Goal: Communication & Community: Participate in discussion

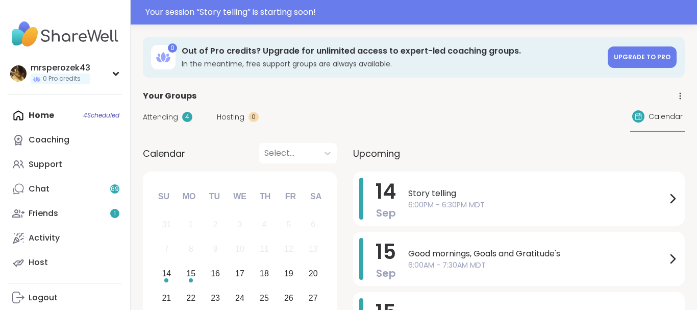
click at [453, 192] on span "Story telling" at bounding box center [537, 193] width 258 height 12
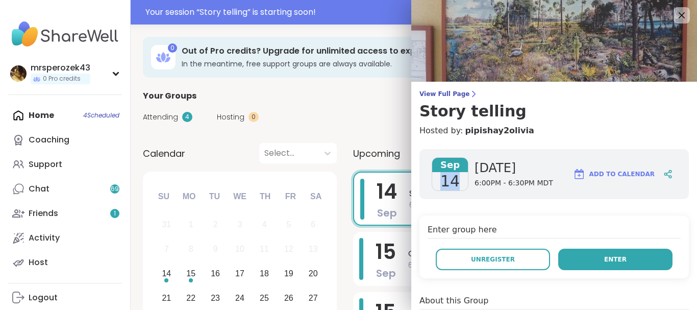
click at [570, 252] on button "Enter" at bounding box center [615, 258] width 114 height 21
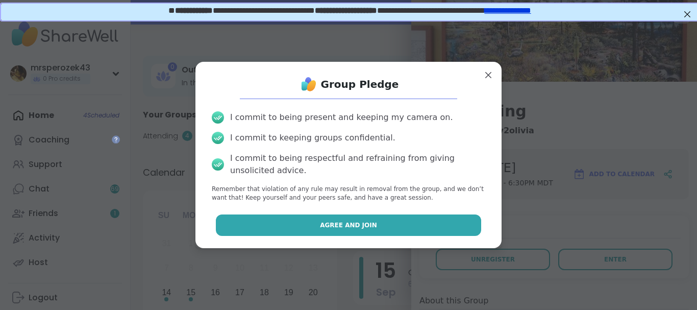
click at [435, 227] on button "Agree and Join" at bounding box center [349, 224] width 266 height 21
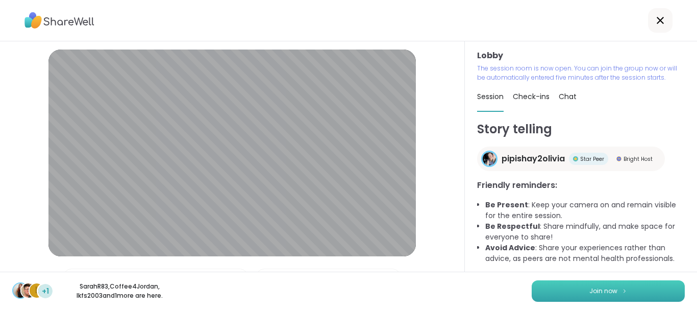
click at [544, 289] on button "Join now" at bounding box center [608, 290] width 153 height 21
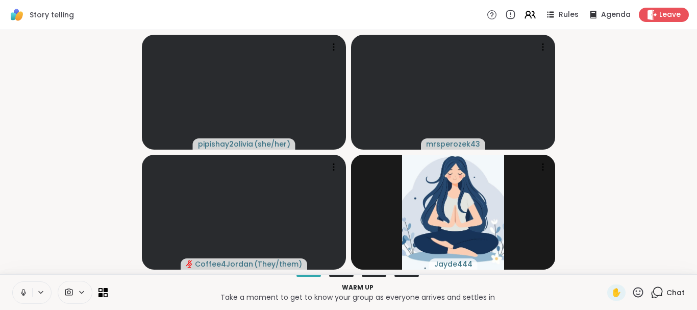
click at [22, 291] on icon at bounding box center [23, 292] width 9 height 9
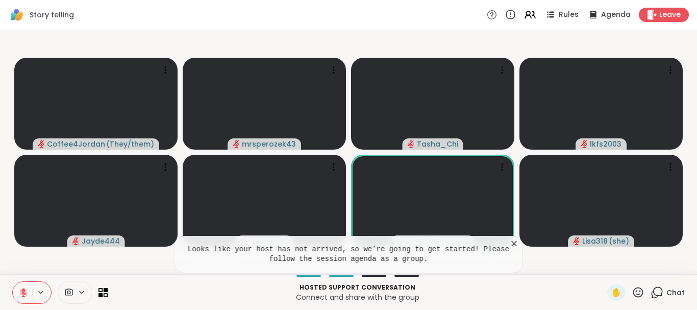
click at [512, 239] on icon at bounding box center [514, 243] width 10 height 10
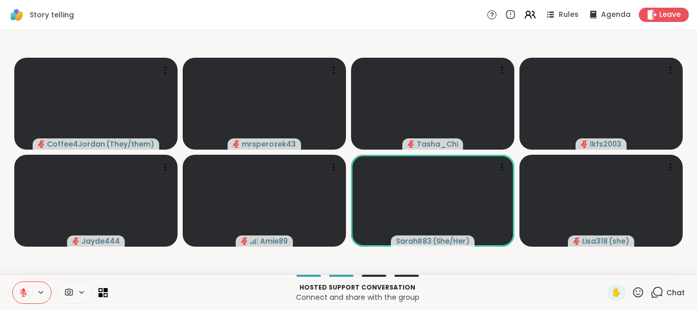
click at [20, 287] on button at bounding box center [22, 292] width 19 height 21
click at [21, 290] on icon at bounding box center [23, 292] width 9 height 9
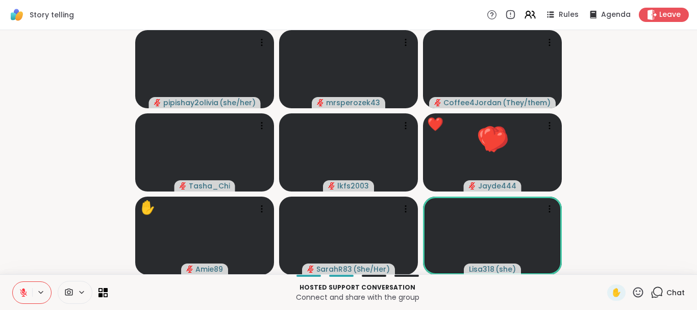
click at [640, 290] on icon at bounding box center [637, 292] width 13 height 13
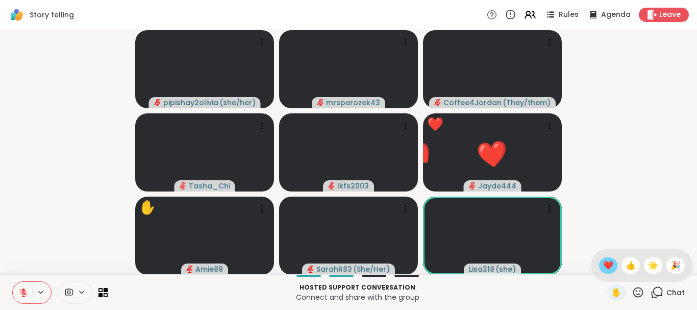
click at [603, 259] on span "❤️" at bounding box center [608, 265] width 10 height 12
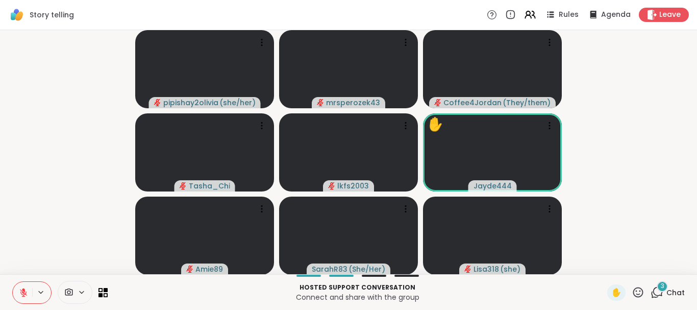
click at [660, 285] on div "3" at bounding box center [661, 286] width 11 height 11
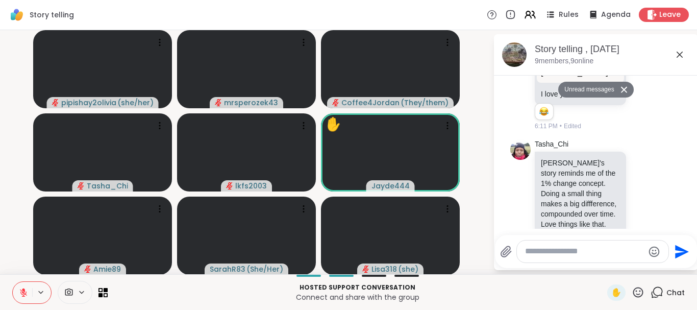
scroll to position [170, 0]
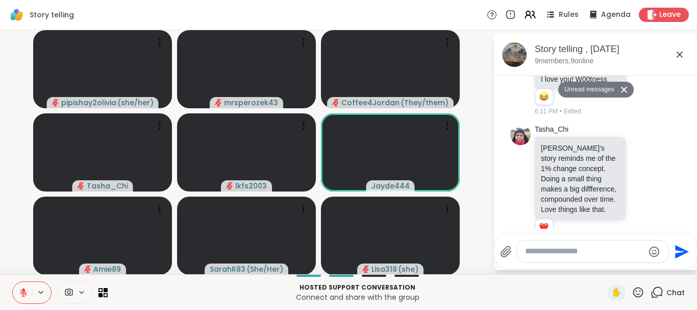
click at [678, 50] on icon at bounding box center [679, 54] width 12 height 12
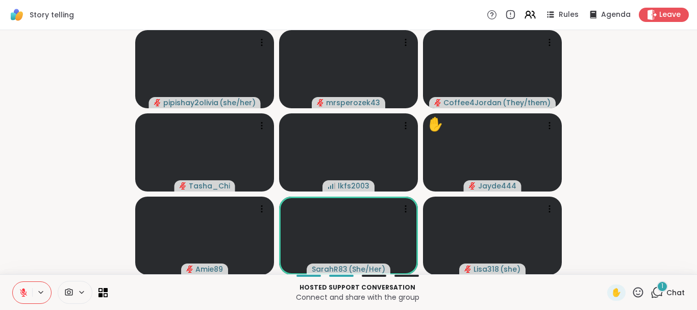
click at [662, 284] on span "1" at bounding box center [662, 286] width 2 height 9
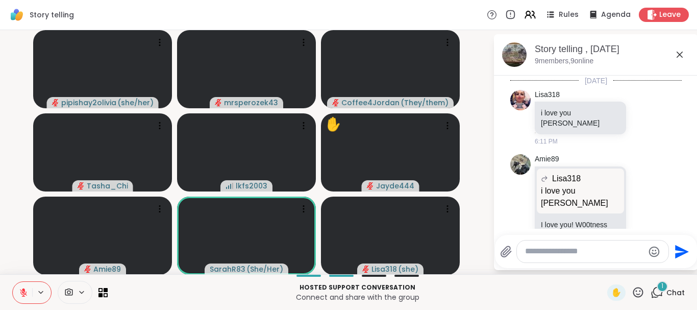
scroll to position [244, 0]
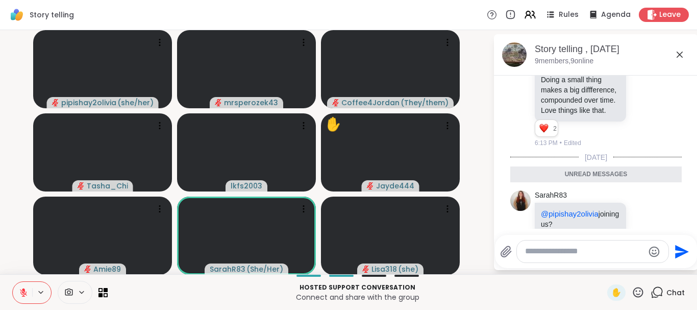
click at [678, 50] on icon at bounding box center [679, 54] width 12 height 12
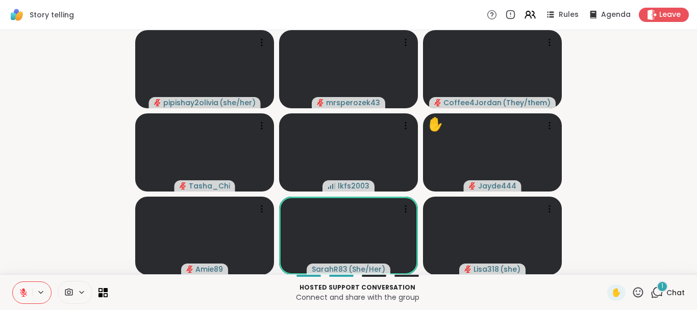
click at [656, 286] on icon at bounding box center [656, 292] width 13 height 13
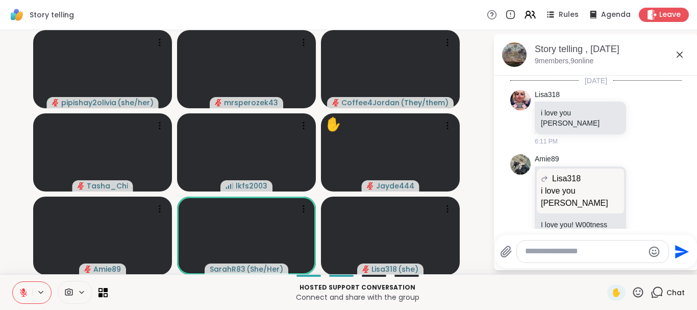
scroll to position [275, 0]
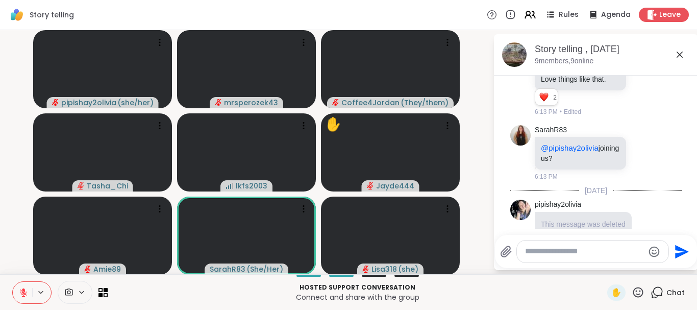
click at [679, 55] on icon at bounding box center [679, 55] width 6 height 6
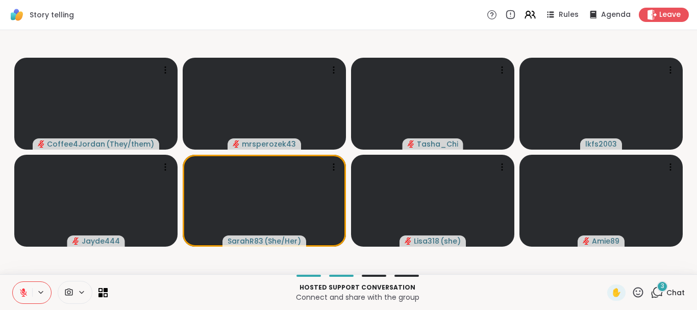
click at [663, 286] on span "3" at bounding box center [663, 286] width 4 height 9
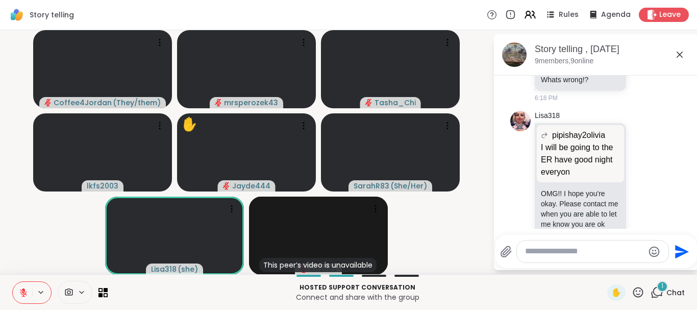
scroll to position [854, 0]
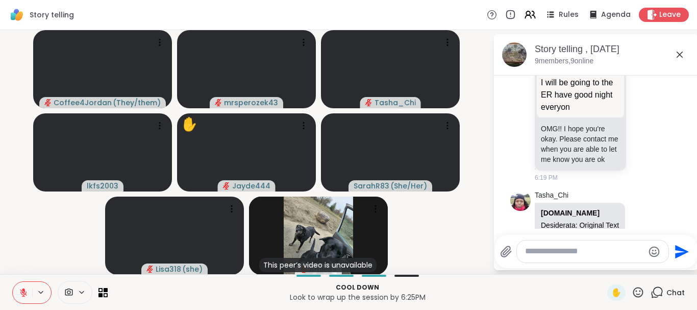
click at [679, 53] on icon at bounding box center [679, 54] width 12 height 12
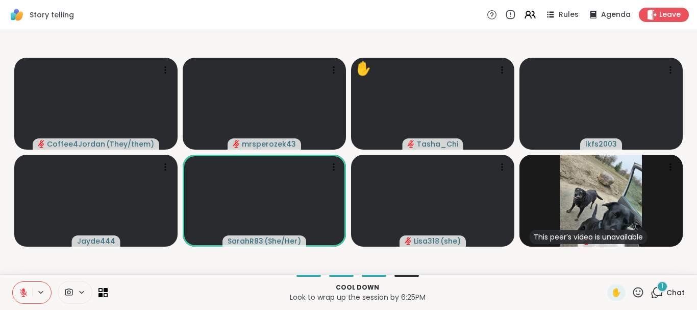
click at [661, 283] on div "1" at bounding box center [661, 286] width 11 height 11
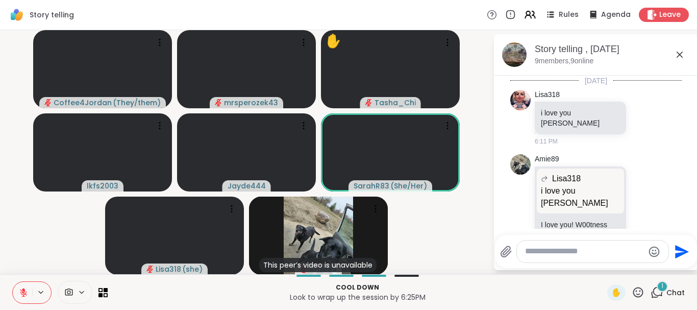
scroll to position [998, 0]
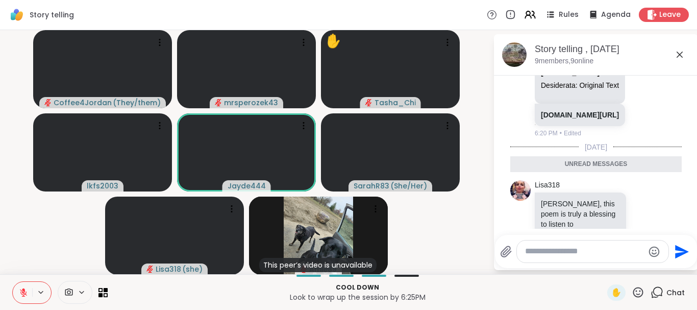
click at [677, 49] on icon at bounding box center [679, 54] width 12 height 12
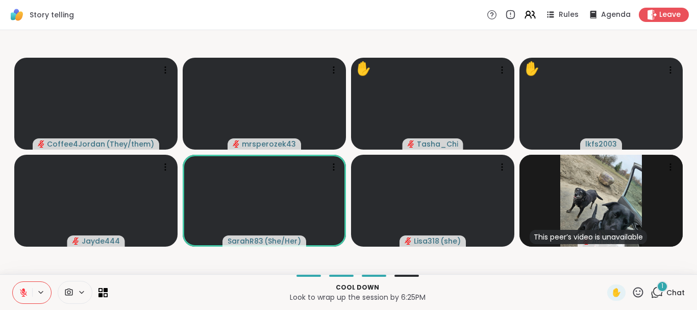
click at [661, 284] on div "1" at bounding box center [661, 286] width 11 height 11
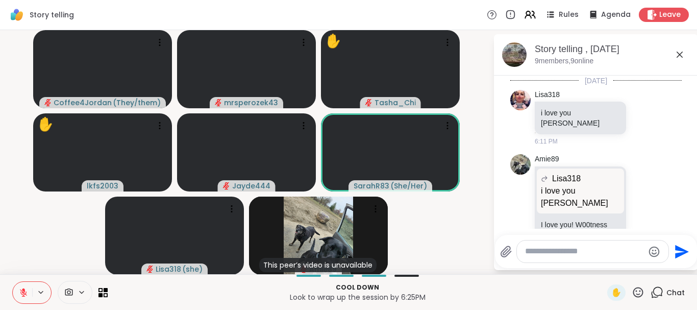
scroll to position [1053, 0]
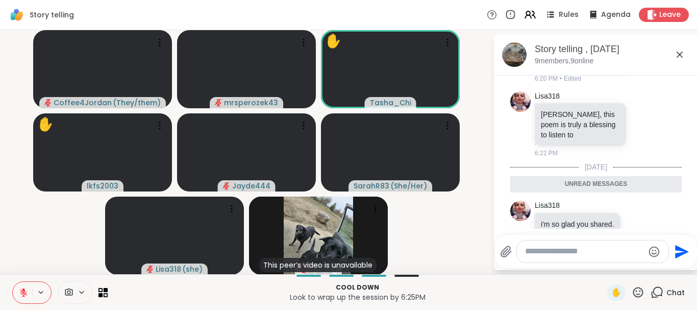
click at [679, 53] on icon at bounding box center [679, 54] width 12 height 12
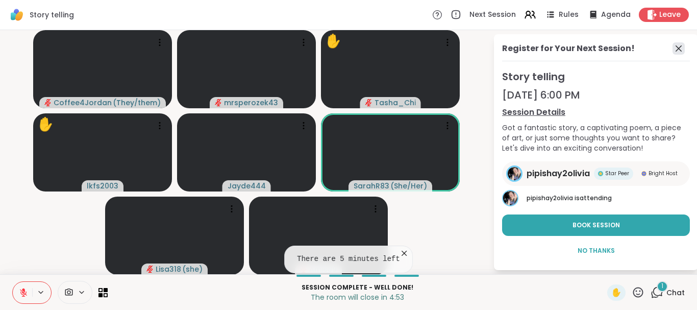
click at [677, 48] on icon at bounding box center [678, 48] width 12 height 12
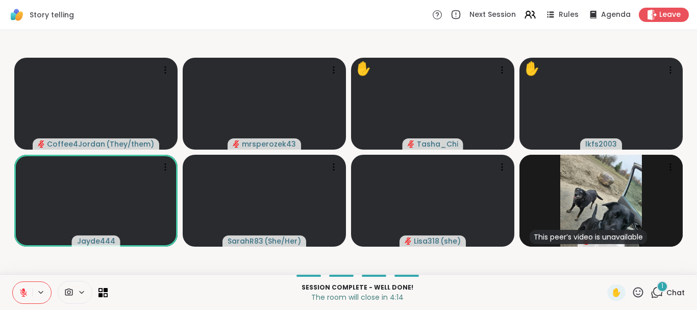
click at [661, 285] on div "1" at bounding box center [661, 286] width 11 height 11
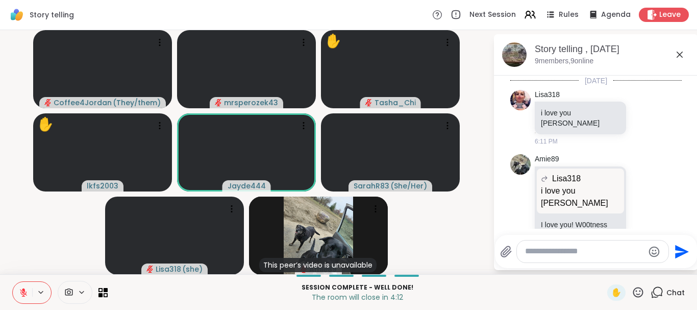
scroll to position [1107, 0]
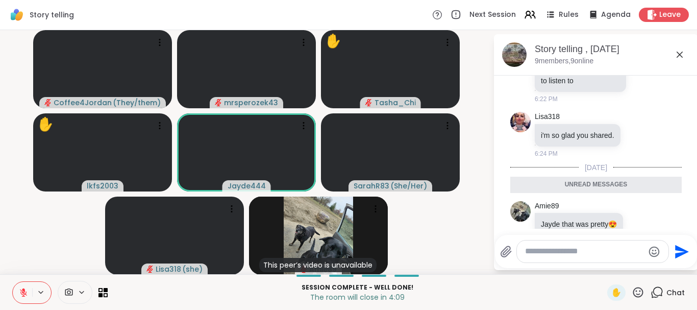
click at [678, 53] on icon at bounding box center [679, 55] width 6 height 6
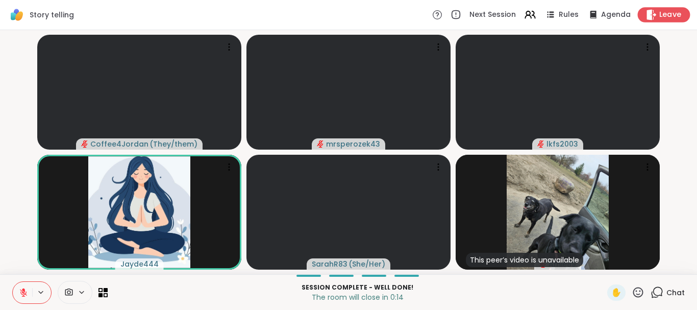
click at [667, 10] on span "Leave" at bounding box center [670, 15] width 22 height 11
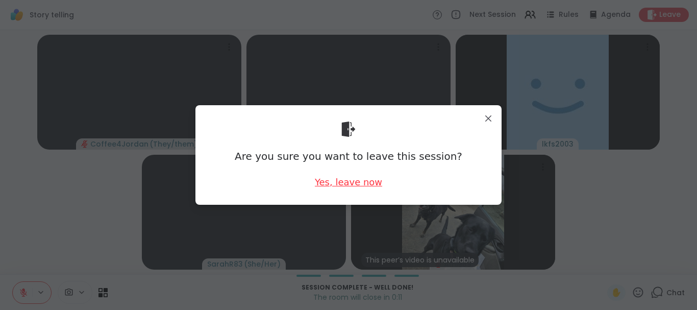
click at [327, 183] on div "Yes, leave now" at bounding box center [348, 181] width 67 height 13
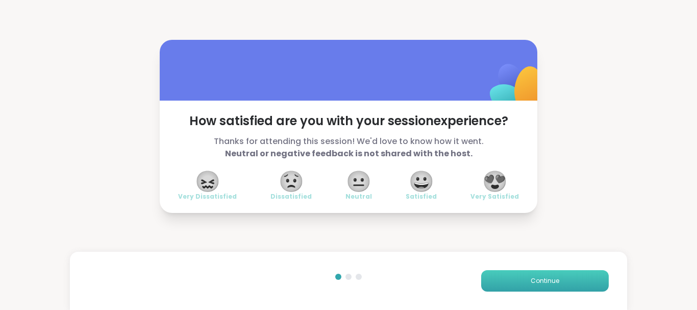
click at [498, 274] on button "Continue" at bounding box center [545, 280] width 128 height 21
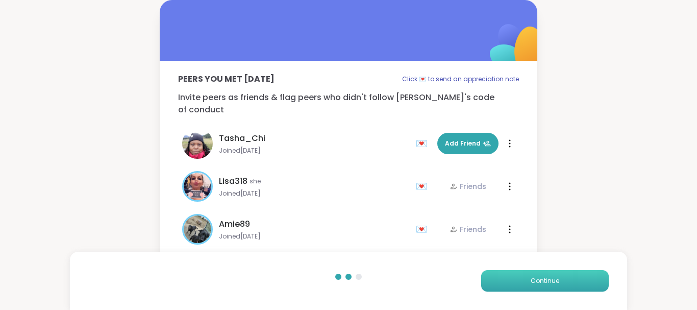
click at [498, 274] on button "Continue" at bounding box center [545, 280] width 128 height 21
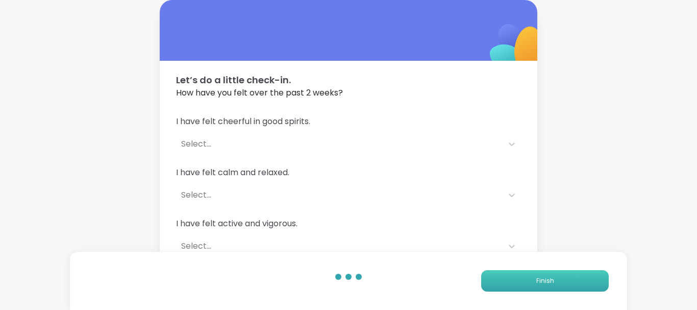
click at [531, 282] on button "Finish" at bounding box center [545, 280] width 128 height 21
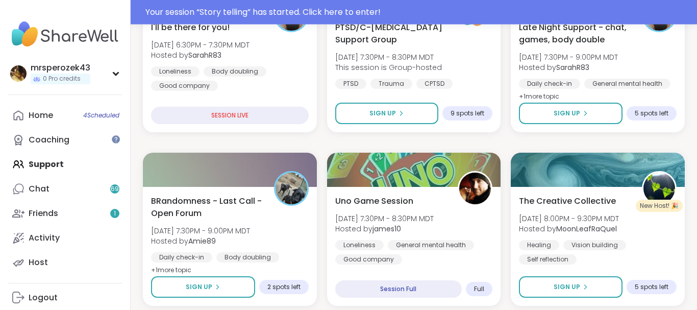
scroll to position [564, 0]
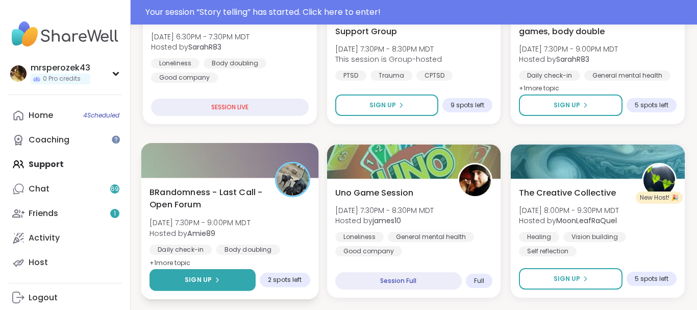
click at [189, 280] on span "Sign Up" at bounding box center [198, 279] width 27 height 9
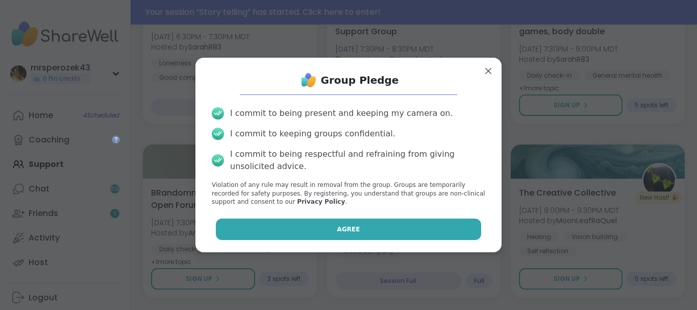
click at [261, 230] on button "Agree" at bounding box center [349, 228] width 266 height 21
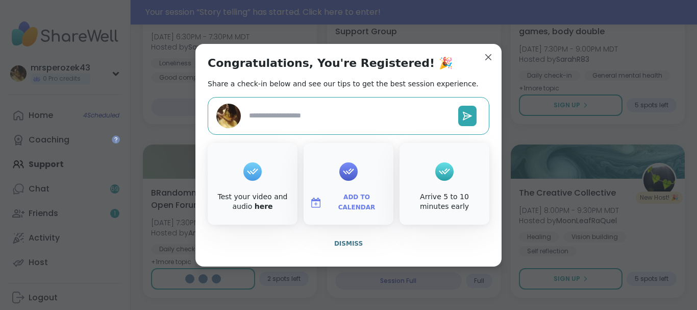
type textarea "*"
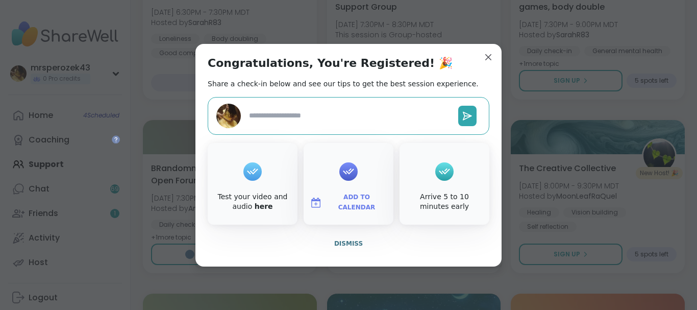
scroll to position [539, 0]
